Goal: Navigation & Orientation: Find specific page/section

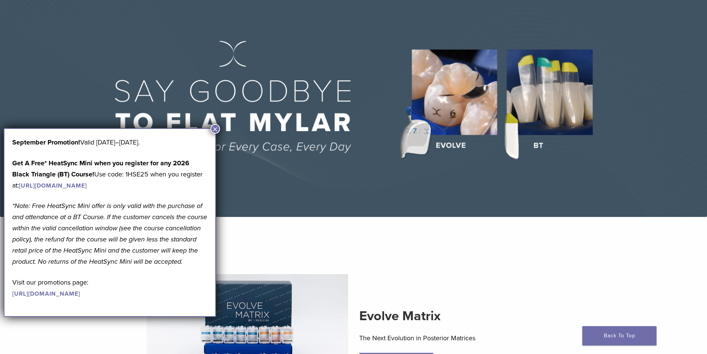
scroll to position [40, 0]
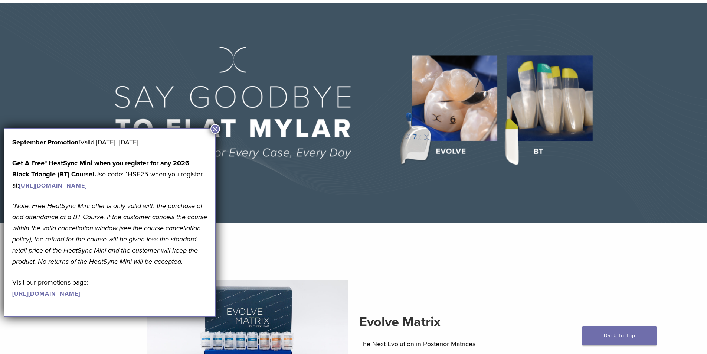
click at [328, 222] on img at bounding box center [353, 113] width 707 height 220
